Goal: Task Accomplishment & Management: Manage account settings

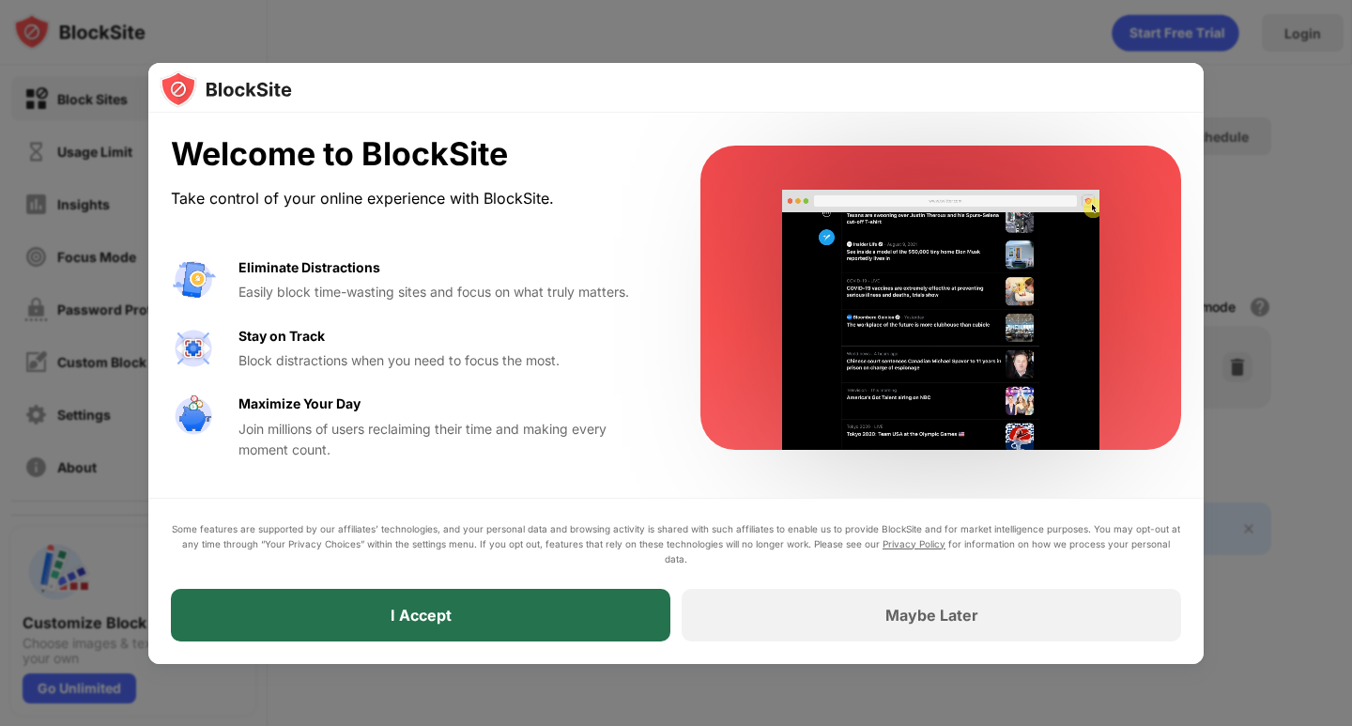
click at [513, 605] on div "I Accept" at bounding box center [420, 615] width 499 height 53
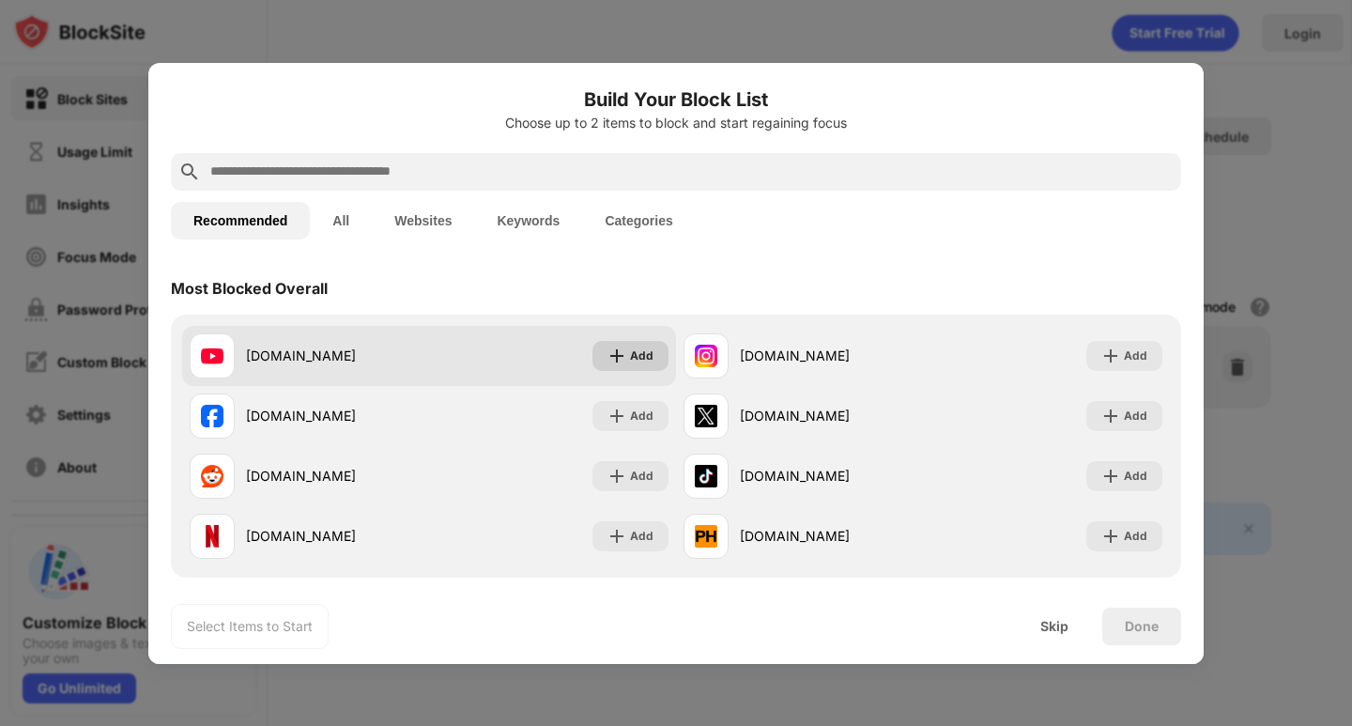
click at [635, 358] on div "Add" at bounding box center [641, 355] width 23 height 19
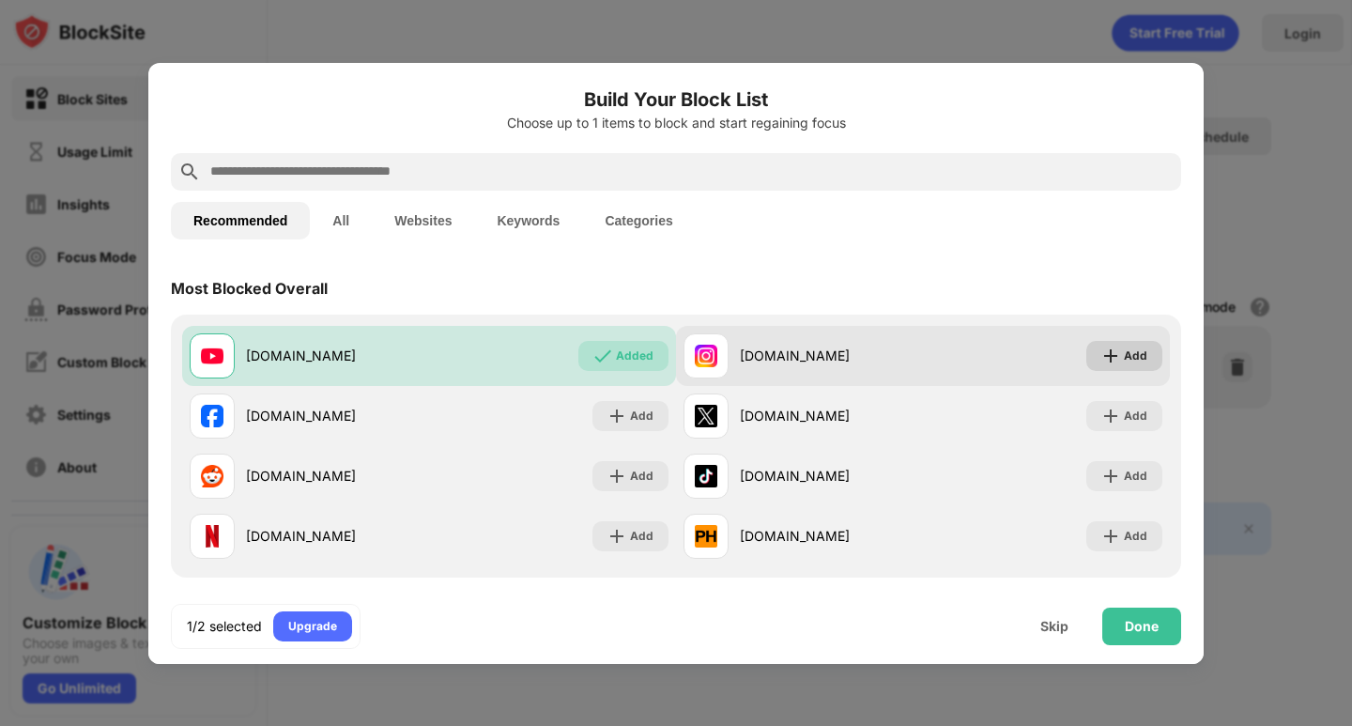
click at [1101, 356] on img at bounding box center [1110, 355] width 19 height 19
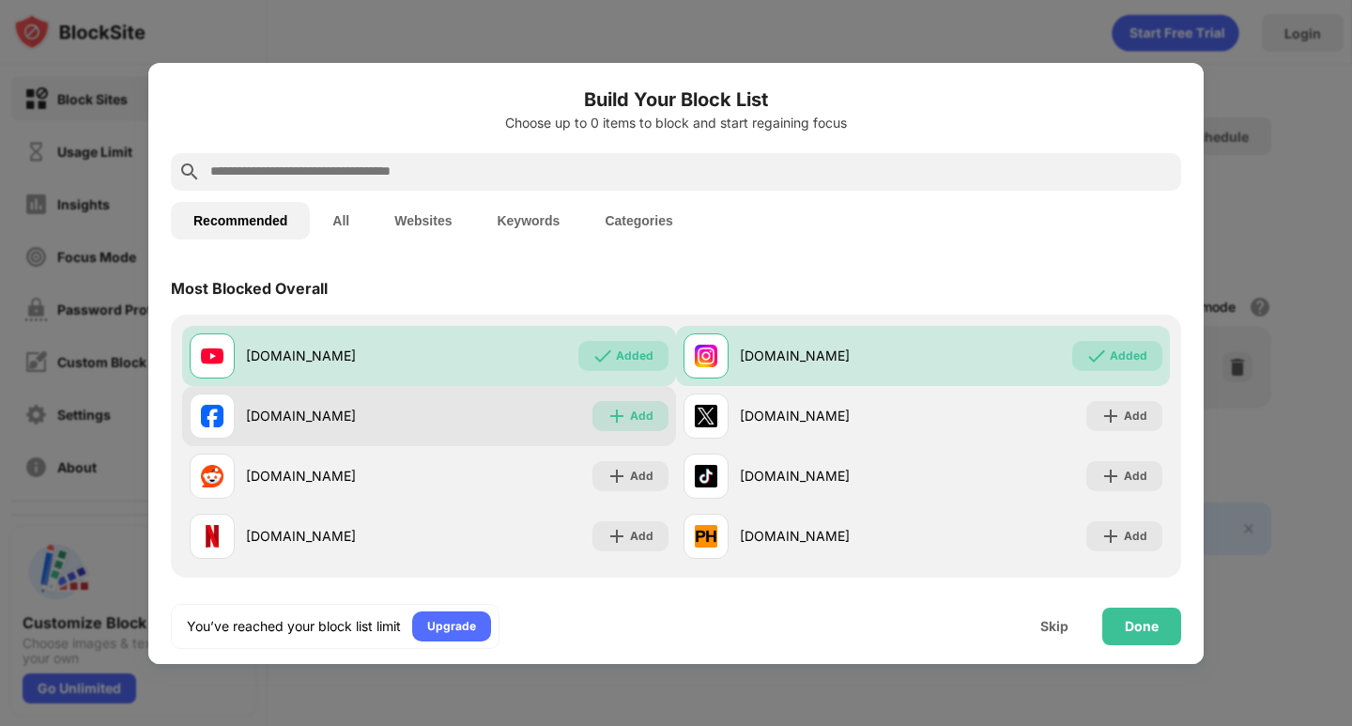
click at [630, 419] on div "Add" at bounding box center [641, 415] width 23 height 19
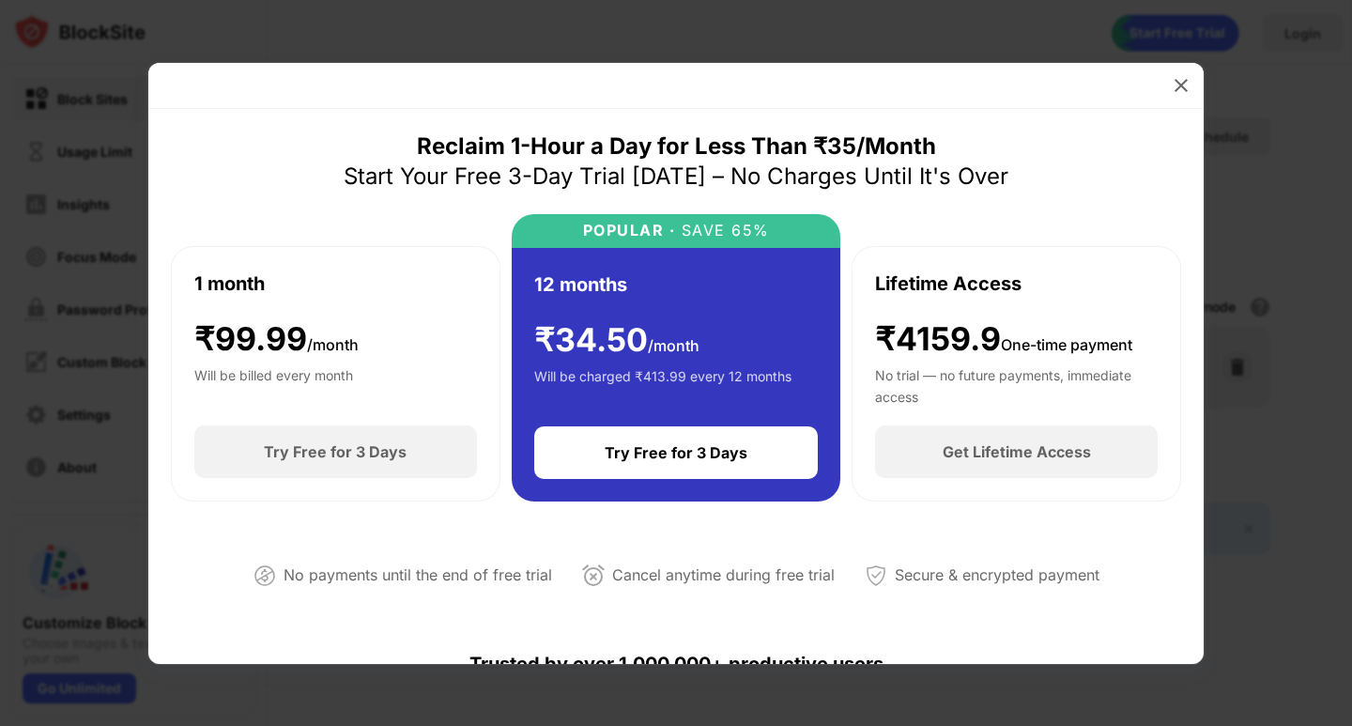
click at [1163, 76] on div at bounding box center [675, 86] width 1055 height 46
click at [1181, 82] on img at bounding box center [1180, 85] width 19 height 19
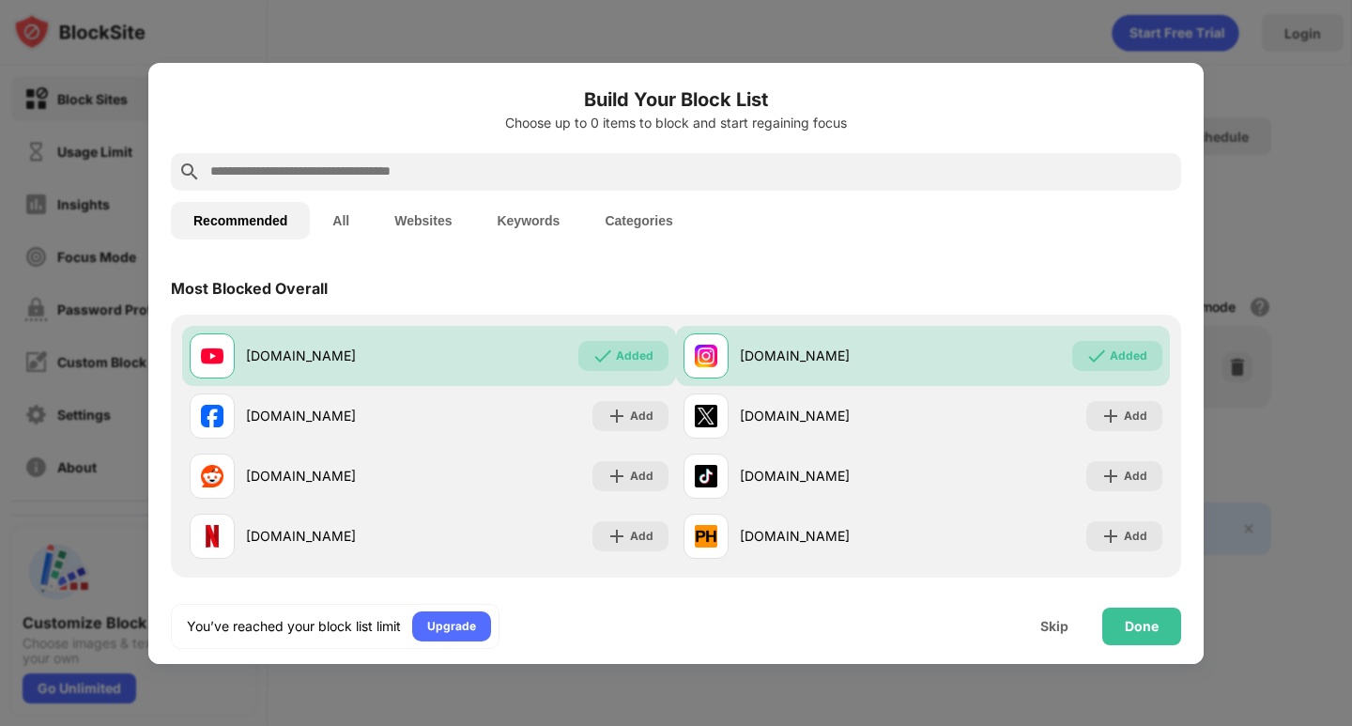
click at [950, 87] on h6 "Build Your Block List" at bounding box center [676, 99] width 1010 height 28
